Goal: Complete application form

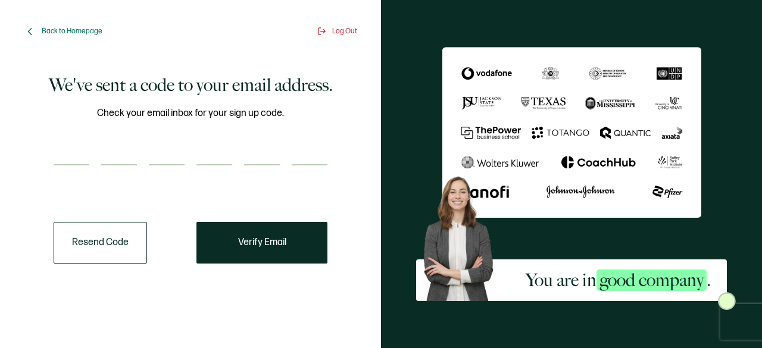
click at [55, 152] on input "number" at bounding box center [72, 154] width 36 height 24
type input "9"
type input "1"
type input "4"
type input "0"
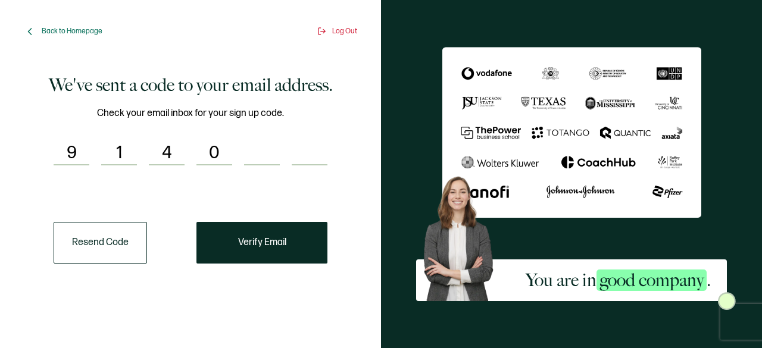
type input "9"
type input "4"
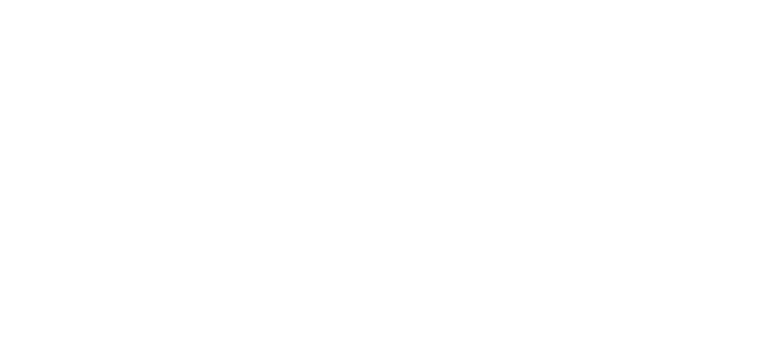
click at [262, 254] on div at bounding box center [381, 174] width 762 height 348
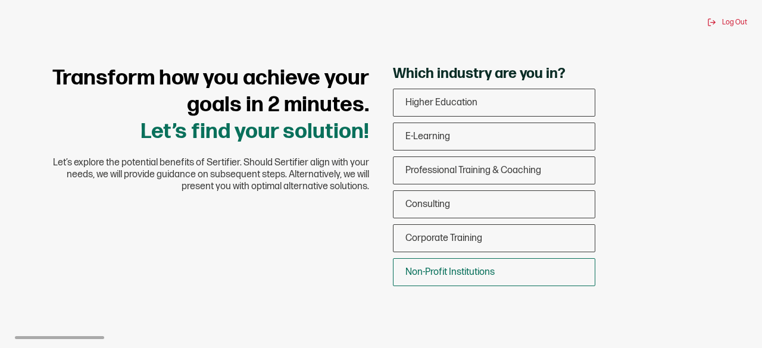
click at [536, 276] on div "Non-Profit Institutions" at bounding box center [494, 272] width 201 height 28
click at [0, 0] on input "Non-Profit Institutions" at bounding box center [0, 0] width 0 height 0
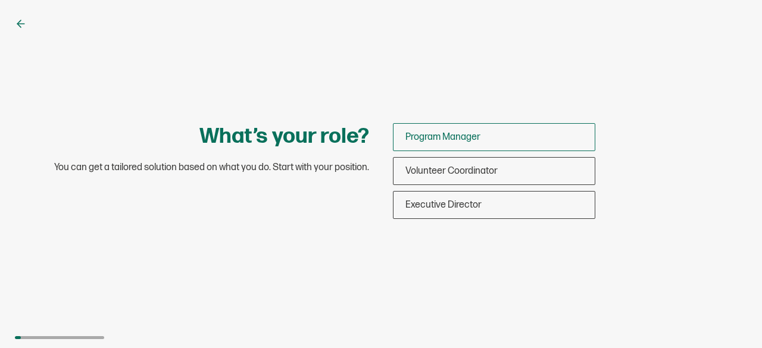
click at [519, 135] on div "Program Manager" at bounding box center [494, 137] width 201 height 28
click at [0, 0] on input "Program Manager" at bounding box center [0, 0] width 0 height 0
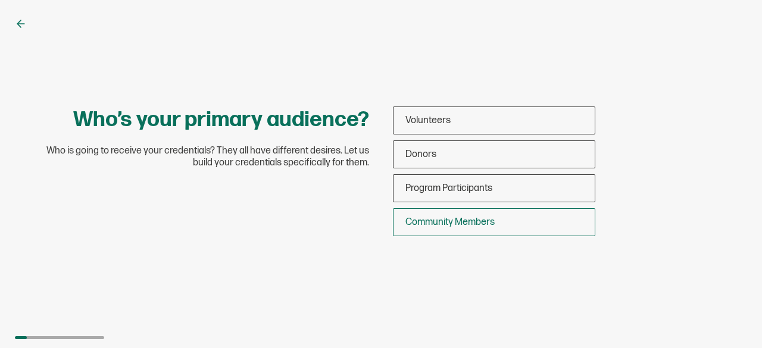
click at [520, 217] on div "Community Members" at bounding box center [494, 222] width 201 height 28
click at [0, 0] on input "Community Members" at bounding box center [0, 0] width 0 height 0
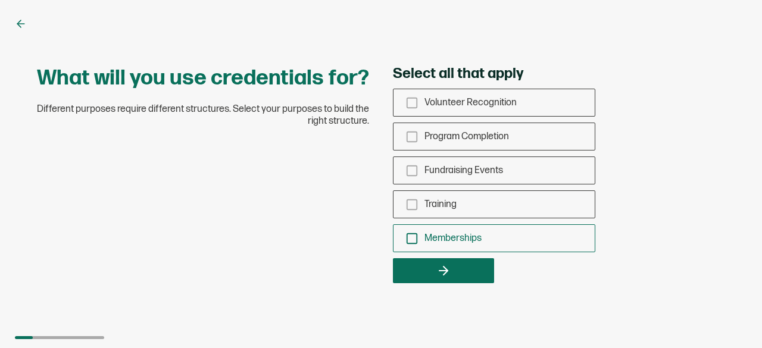
click at [415, 237] on icon "checkbox-group" at bounding box center [411, 238] width 13 height 13
click at [0, 0] on input "Memberships" at bounding box center [0, 0] width 0 height 0
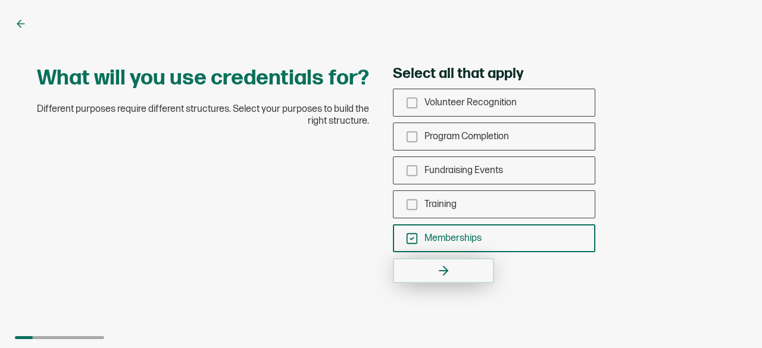
click at [431, 270] on button "button" at bounding box center [443, 270] width 101 height 25
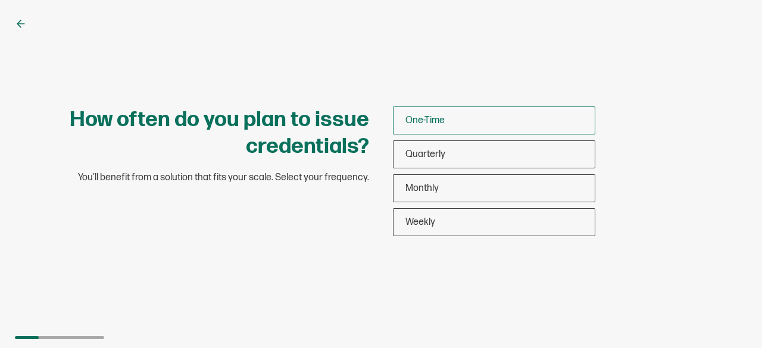
click at [473, 115] on div "One-Time" at bounding box center [494, 121] width 201 height 28
click at [0, 0] on input "One-Time" at bounding box center [0, 0] width 0 height 0
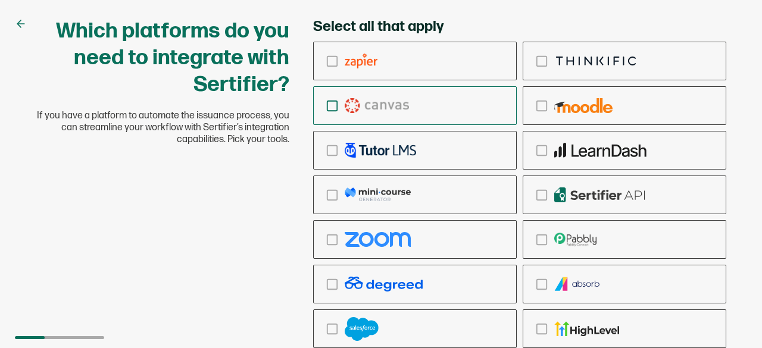
click at [332, 103] on icon "checkbox-group" at bounding box center [332, 105] width 13 height 13
click at [0, 0] on input "checkbox-group" at bounding box center [0, 0] width 0 height 0
click at [458, 93] on div "checkbox-group" at bounding box center [415, 106] width 202 height 28
click at [0, 0] on input "checkbox-group" at bounding box center [0, 0] width 0 height 0
click at [458, 93] on div "checkbox-group" at bounding box center [415, 106] width 202 height 28
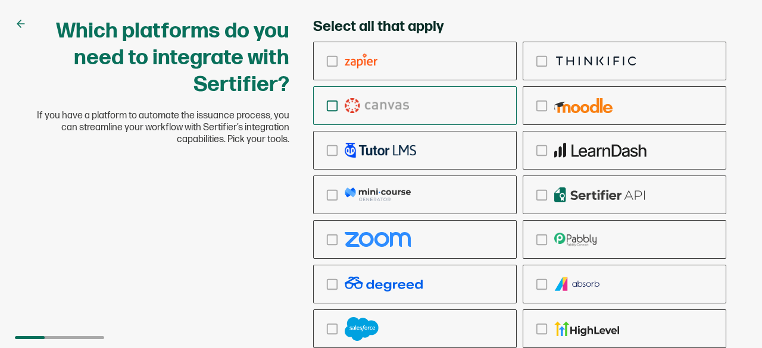
click at [0, 0] on input "checkbox-group" at bounding box center [0, 0] width 0 height 0
